Goal: Complete application form: Complete application form

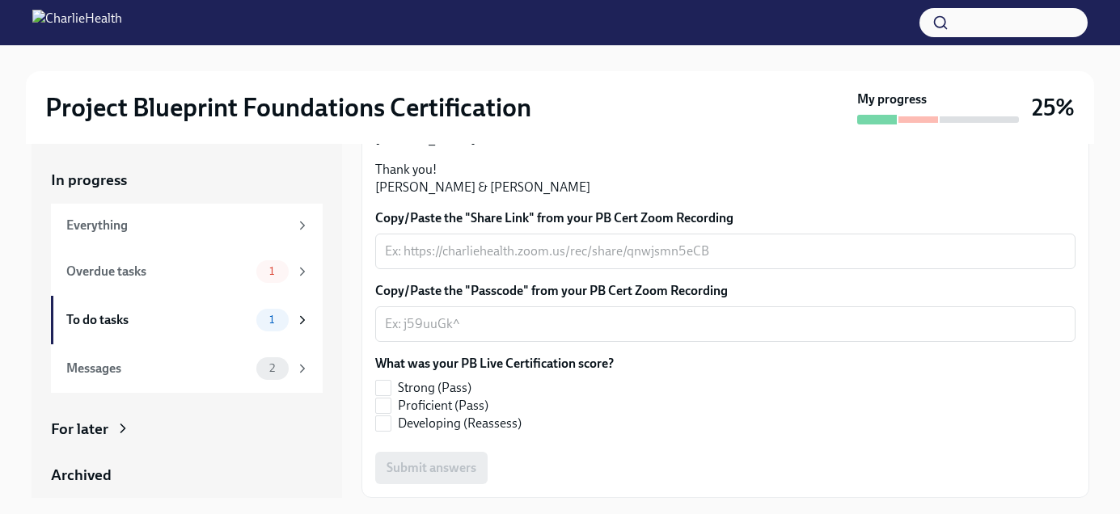
scroll to position [372, 0]
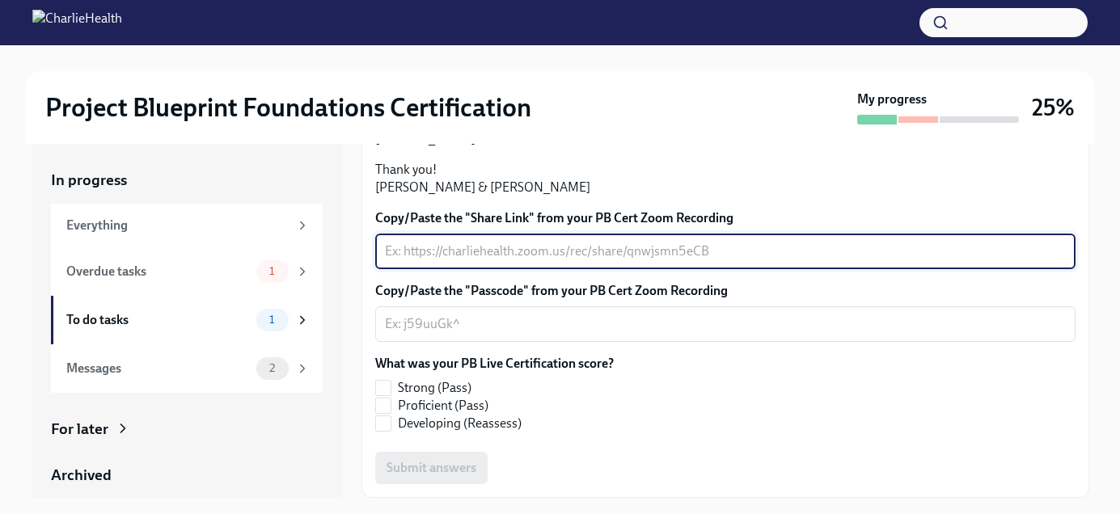
click at [496, 261] on textarea "Copy/Paste the "Share Link" from your PB Cert Zoom Recording" at bounding box center [725, 251] width 681 height 19
paste textarea "[URL][DOMAIN_NAME]"
type textarea "[URL][DOMAIN_NAME]"
click at [492, 333] on textarea "Copy/Paste the "Passcode" from your PB Cert Zoom Recording" at bounding box center [725, 324] width 681 height 19
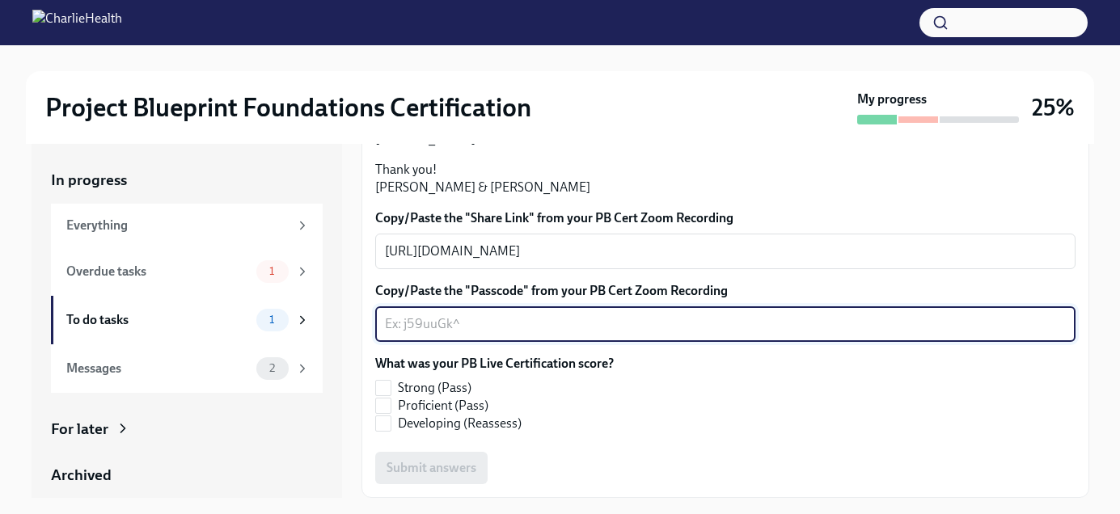
paste textarea "[URL][DOMAIN_NAME] Passcode: 4=sgCsyF"
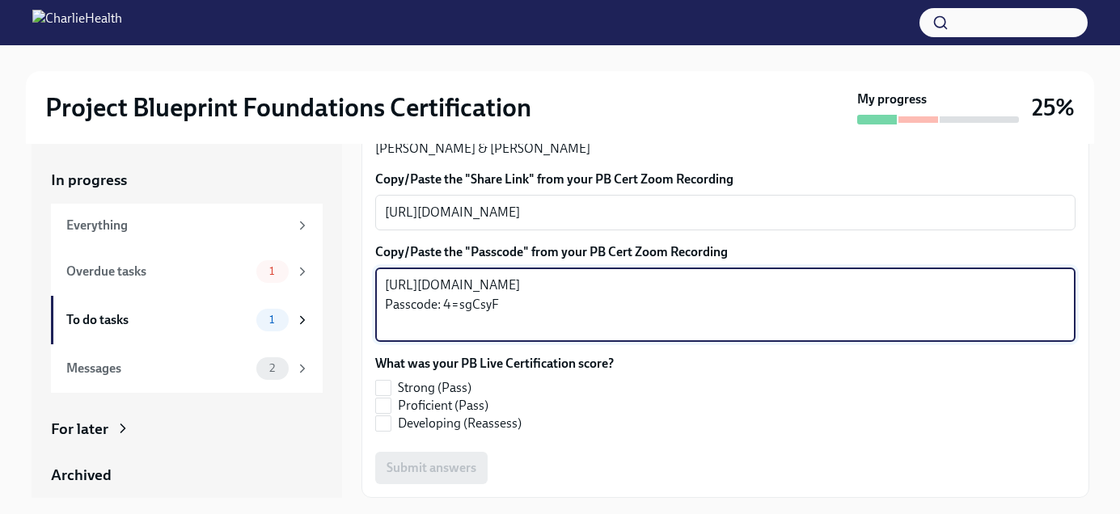
scroll to position [509, 0]
type textarea "[URL][DOMAIN_NAME] Passcode: 4=sgCsyF"
click at [481, 403] on span "Proficient (Pass)" at bounding box center [443, 406] width 91 height 18
click at [391, 403] on input "Proficient (Pass)" at bounding box center [383, 406] width 15 height 15
checkbox input "true"
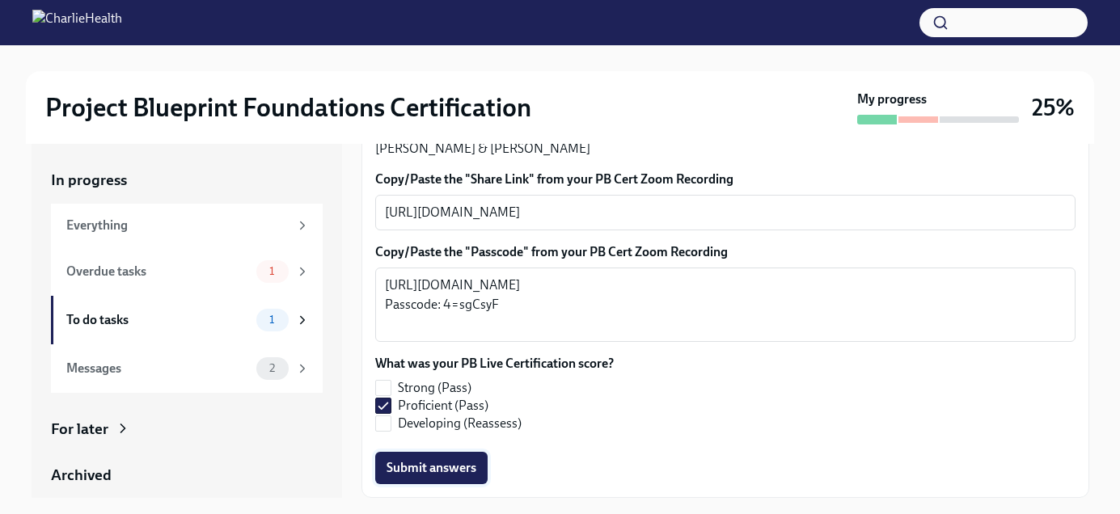
click at [462, 466] on span "Submit answers" at bounding box center [432, 468] width 90 height 16
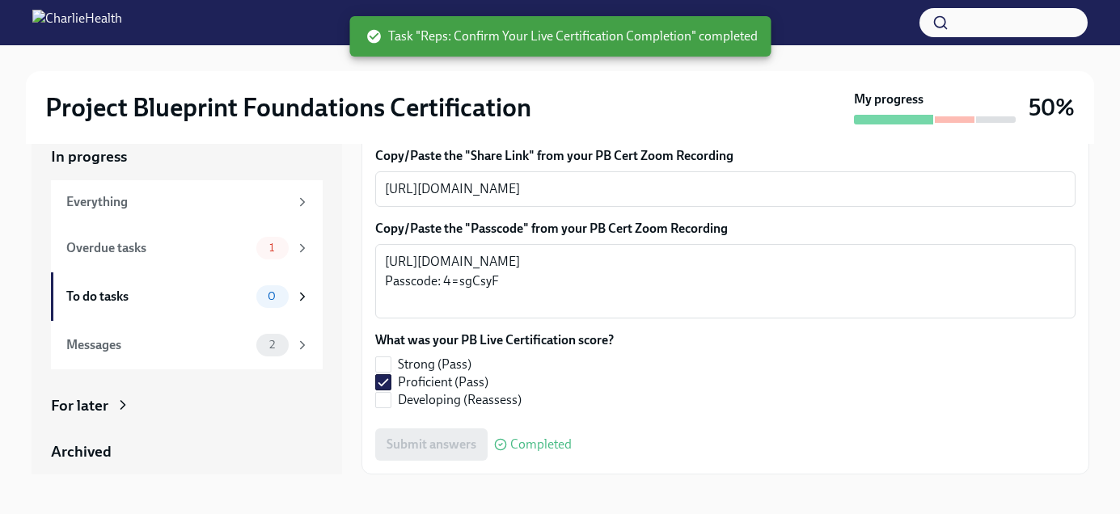
scroll to position [29, 0]
